Goal: Find specific page/section: Find specific page/section

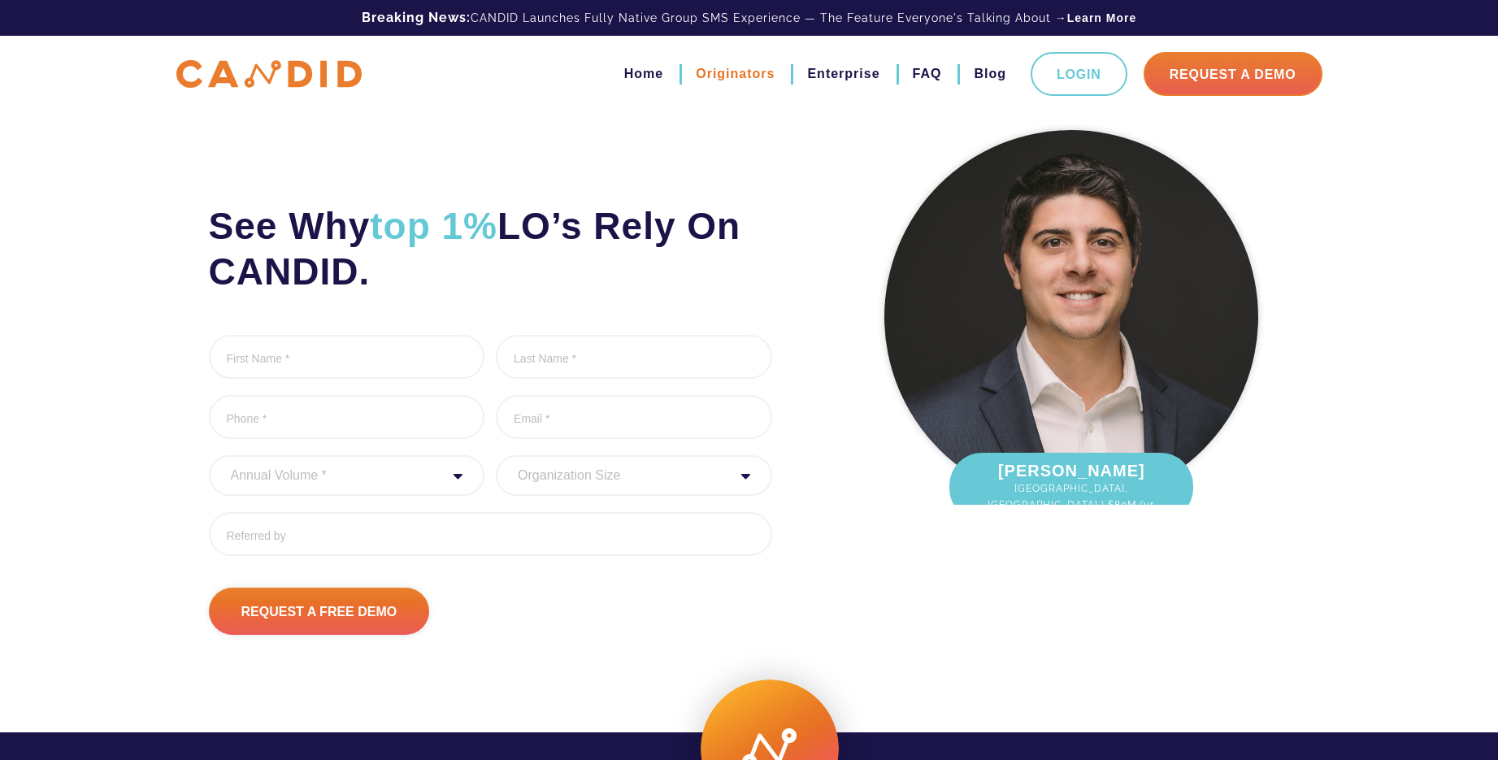
click at [724, 69] on link "Originators" at bounding box center [735, 74] width 79 height 28
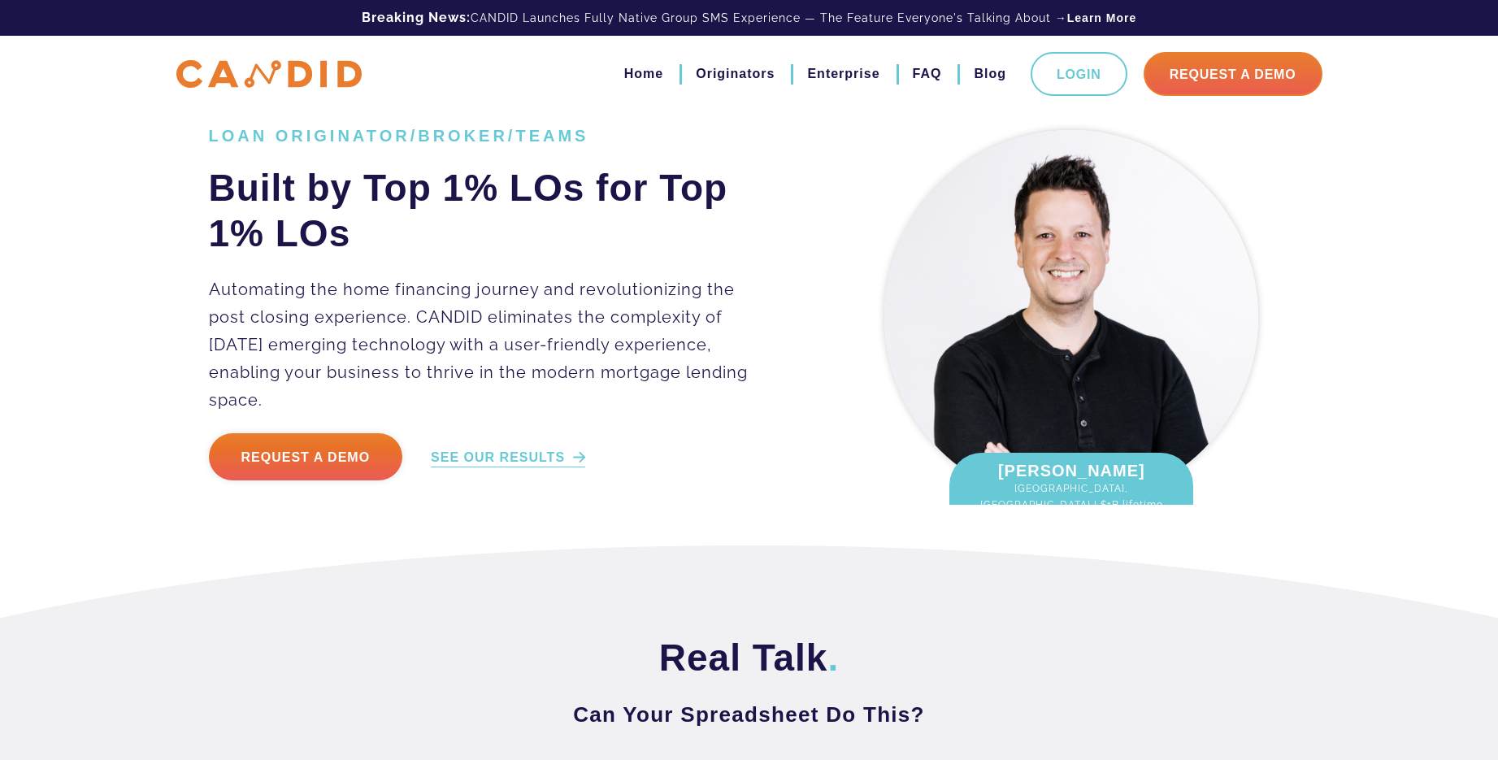
click at [557, 449] on link "SEE OUR RESULTS" at bounding box center [508, 458] width 154 height 19
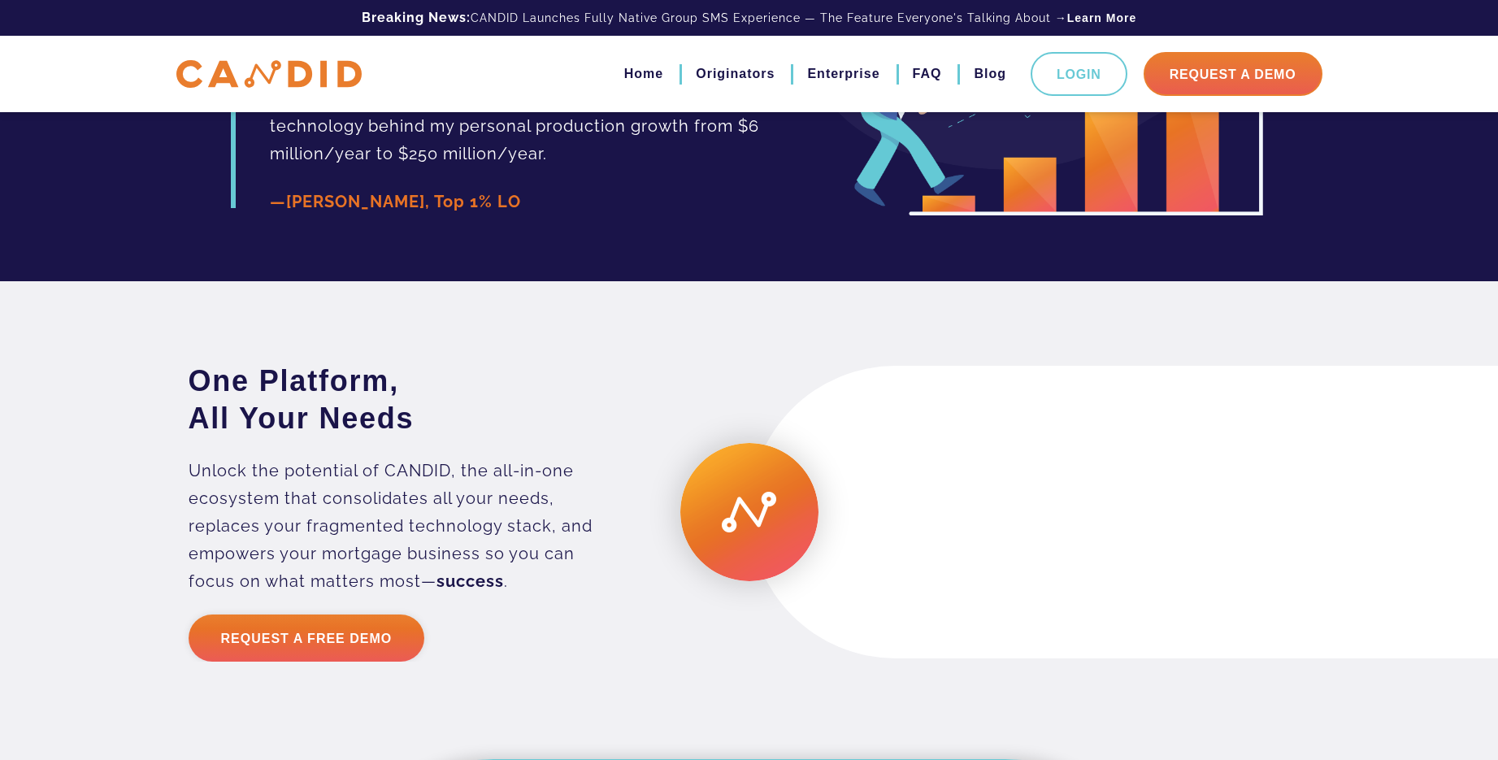
scroll to position [3935, 0]
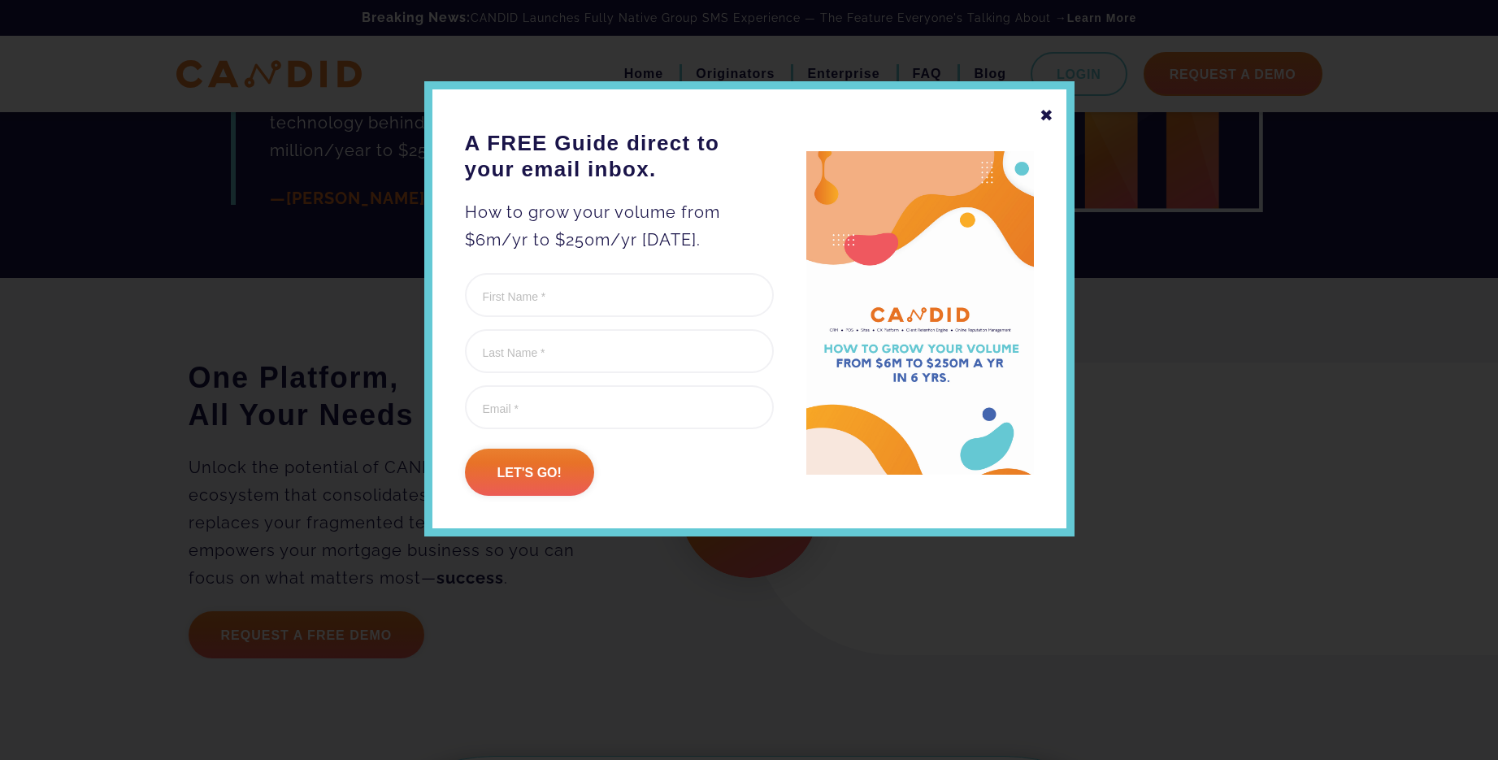
click at [1043, 114] on div "✖" at bounding box center [1047, 116] width 15 height 28
